Goal: Task Accomplishment & Management: Complete application form

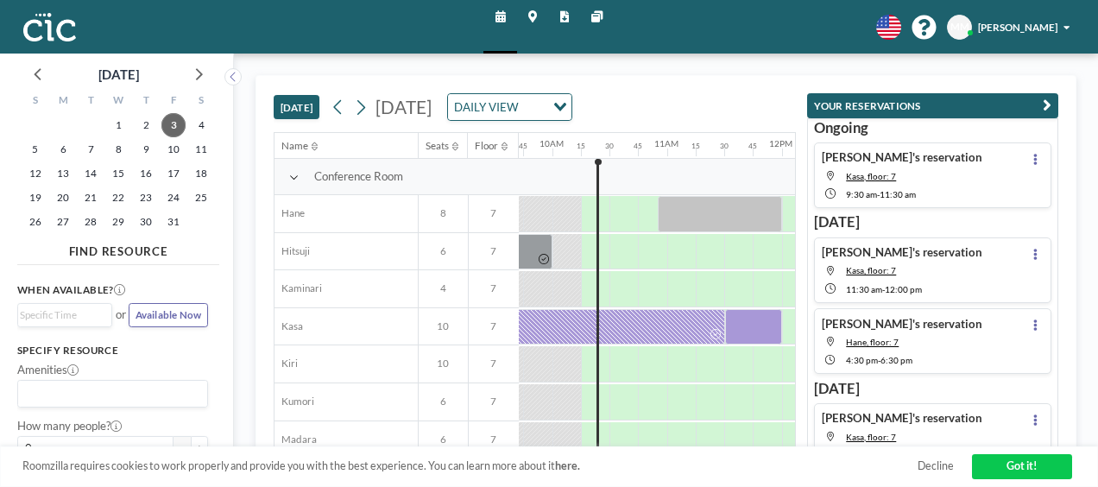
scroll to position [0, 1122]
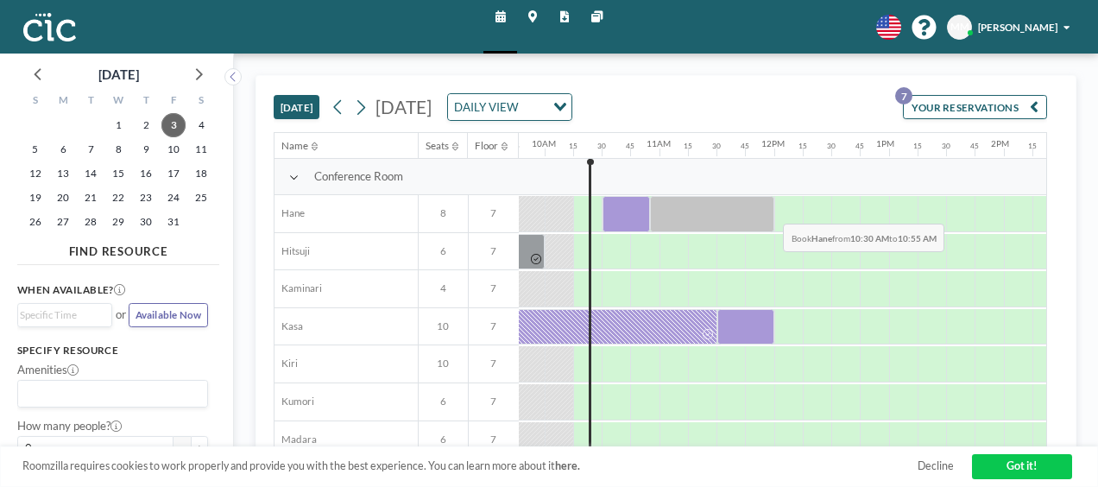
drag, startPoint x: 627, startPoint y: 210, endPoint x: 636, endPoint y: 209, distance: 9.5
click at [636, 209] on div at bounding box center [625, 214] width 47 height 36
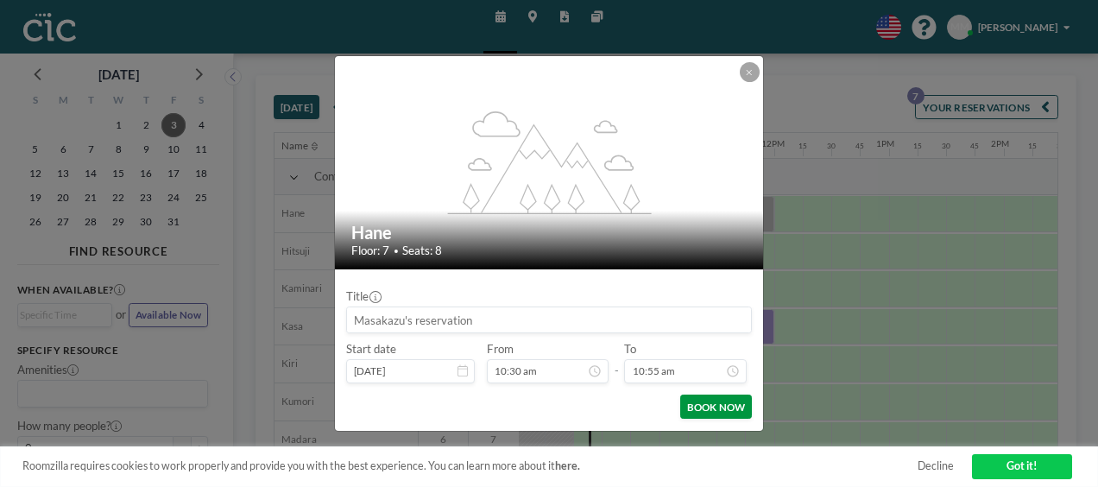
click at [699, 409] on button "BOOK NOW" at bounding box center [716, 406] width 72 height 24
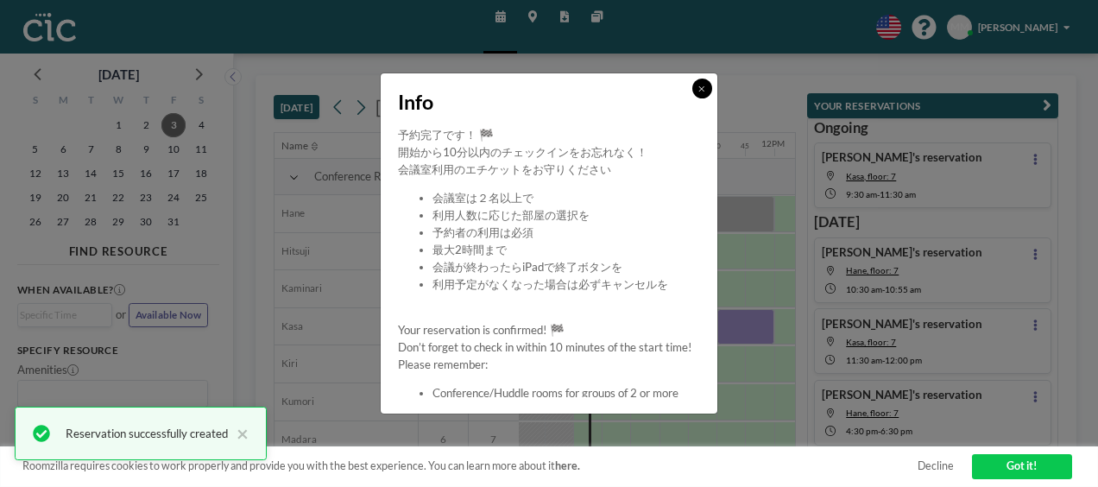
click at [699, 92] on icon at bounding box center [701, 89] width 6 height 9
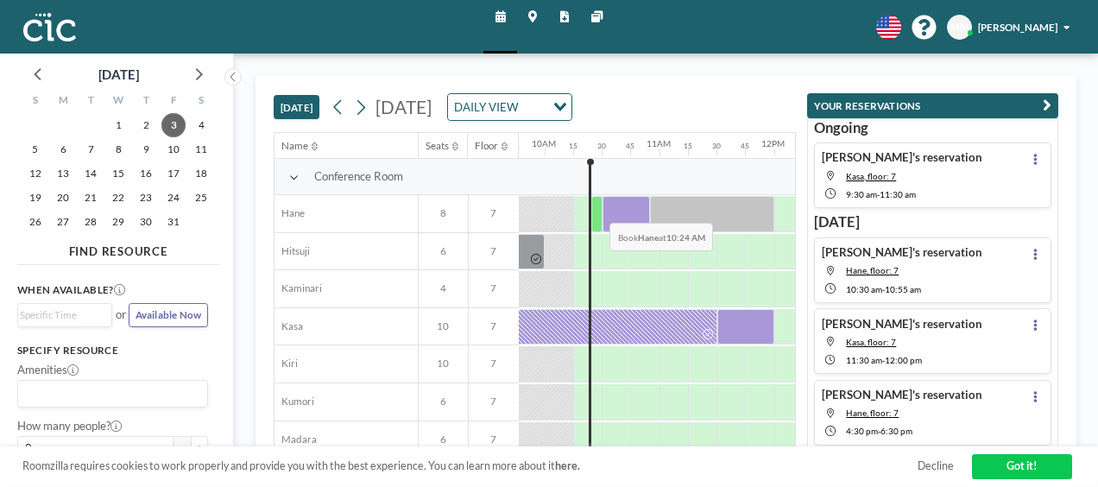
click at [596, 208] on div at bounding box center [596, 214] width 10 height 36
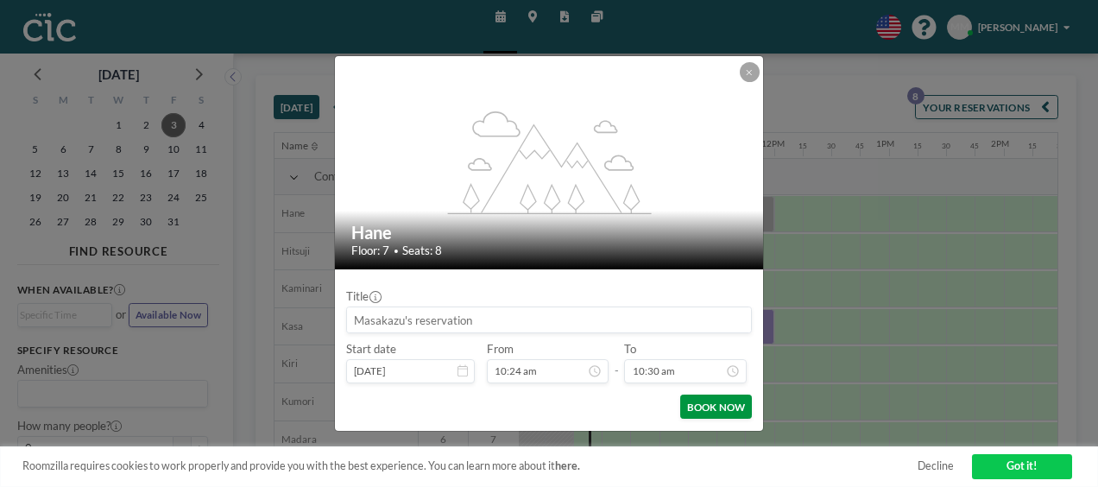
click at [697, 400] on button "BOOK NOW" at bounding box center [716, 406] width 72 height 24
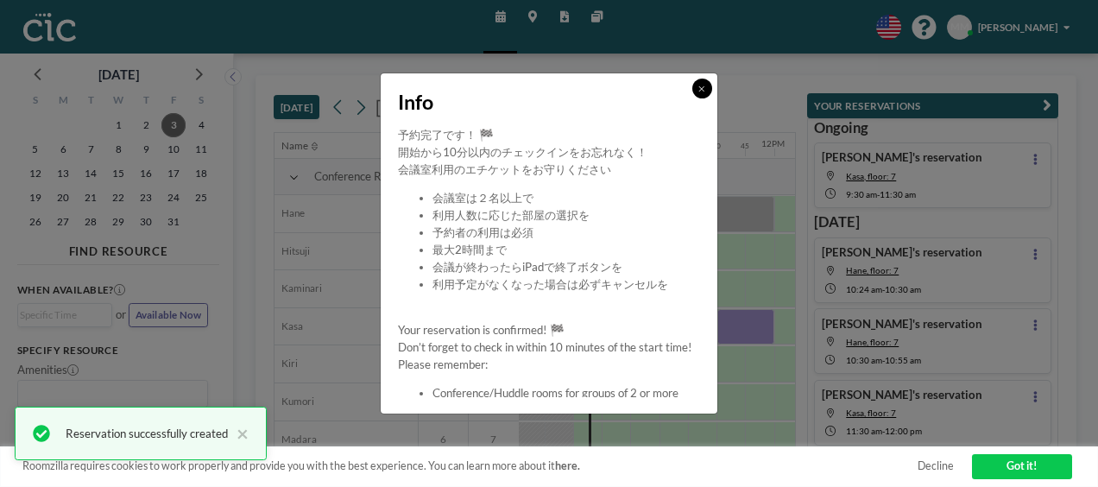
click at [701, 83] on button at bounding box center [702, 89] width 20 height 20
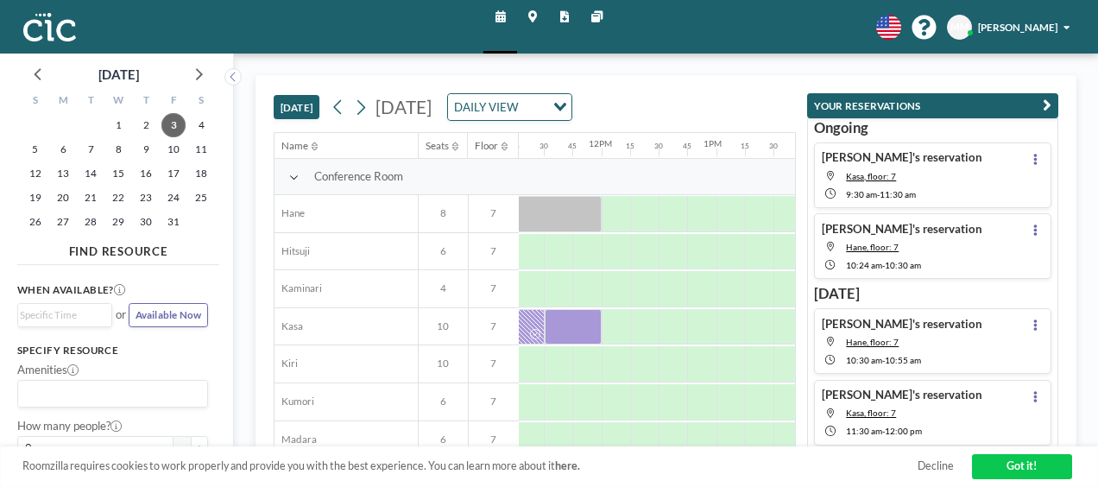
scroll to position [0, 1331]
